Goal: Use online tool/utility: Utilize a website feature to perform a specific function

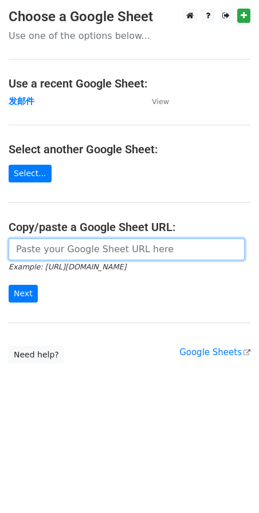
click at [89, 254] on input "url" at bounding box center [127, 250] width 236 height 22
paste input "[URL][DOMAIN_NAME]"
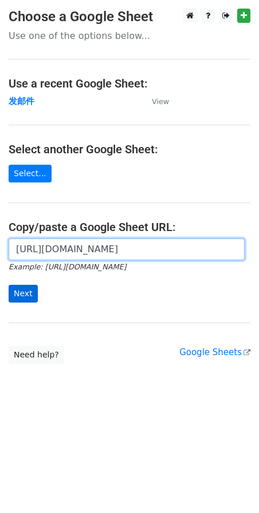
type input "[URL][DOMAIN_NAME]"
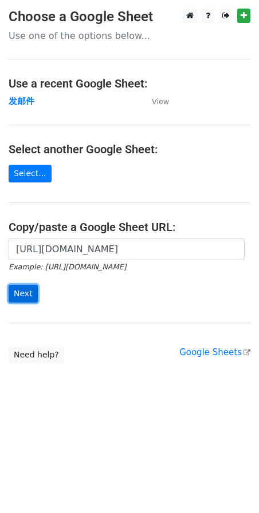
scroll to position [0, 0]
click at [30, 296] on input "Next" at bounding box center [23, 294] width 29 height 18
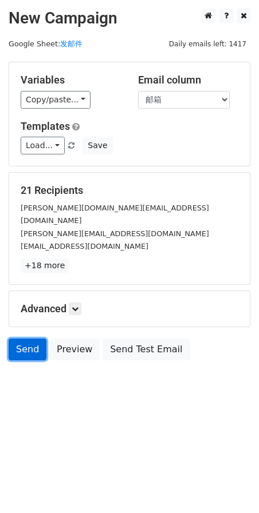
click at [23, 339] on link "Send" at bounding box center [28, 350] width 38 height 22
